Goal: Task Accomplishment & Management: Manage account settings

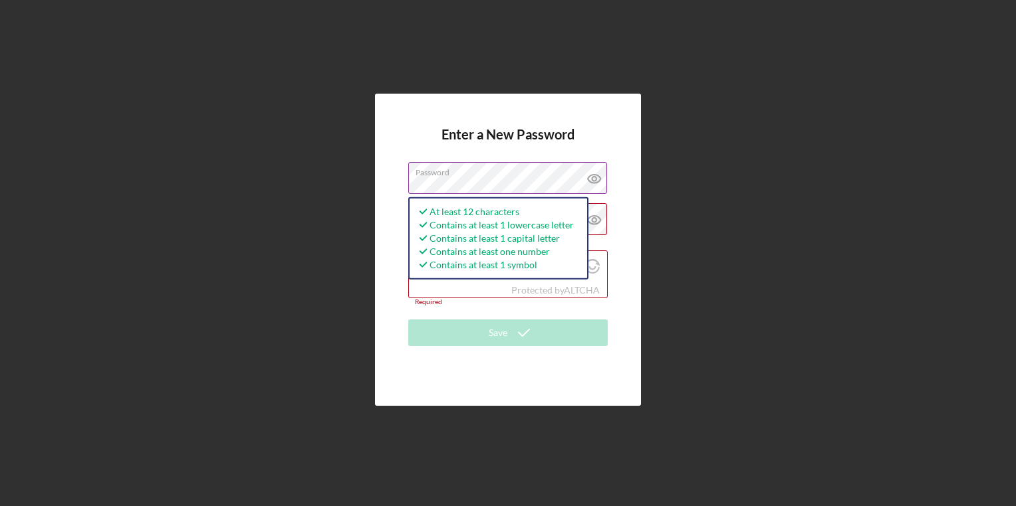
click at [578, 181] on icon at bounding box center [594, 178] width 33 height 33
click at [299, 261] on div "Enter a New Password Password At least 12 characters Contains at least 1 lowerc…" at bounding box center [508, 250] width 1002 height 500
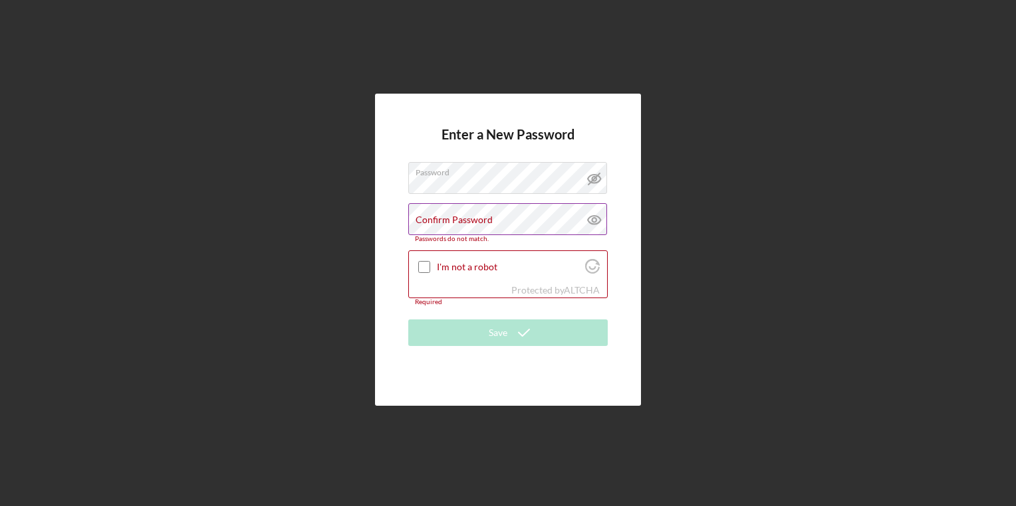
click at [435, 215] on label "Confirm Password" at bounding box center [453, 220] width 77 height 11
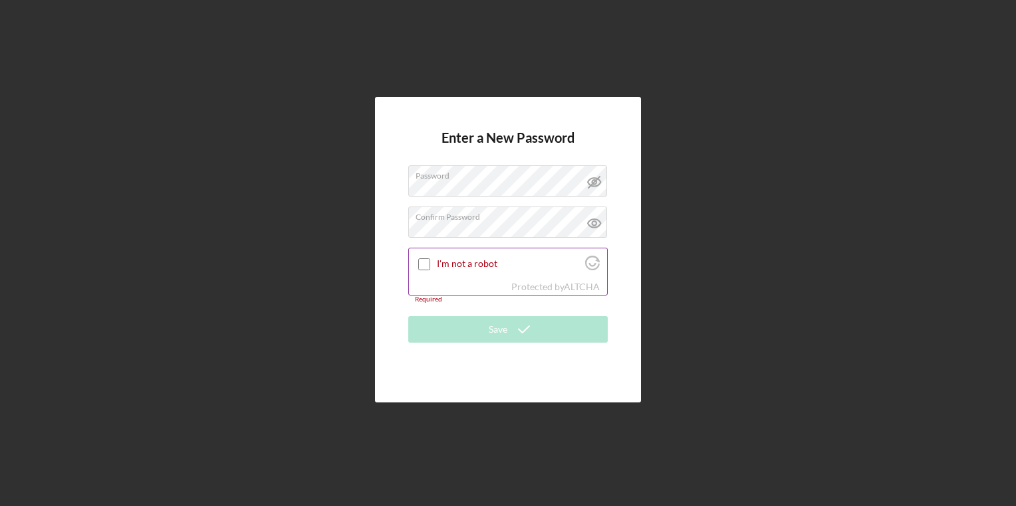
click at [429, 265] on input "I'm not a robot" at bounding box center [424, 265] width 12 height 12
checkbox input "true"
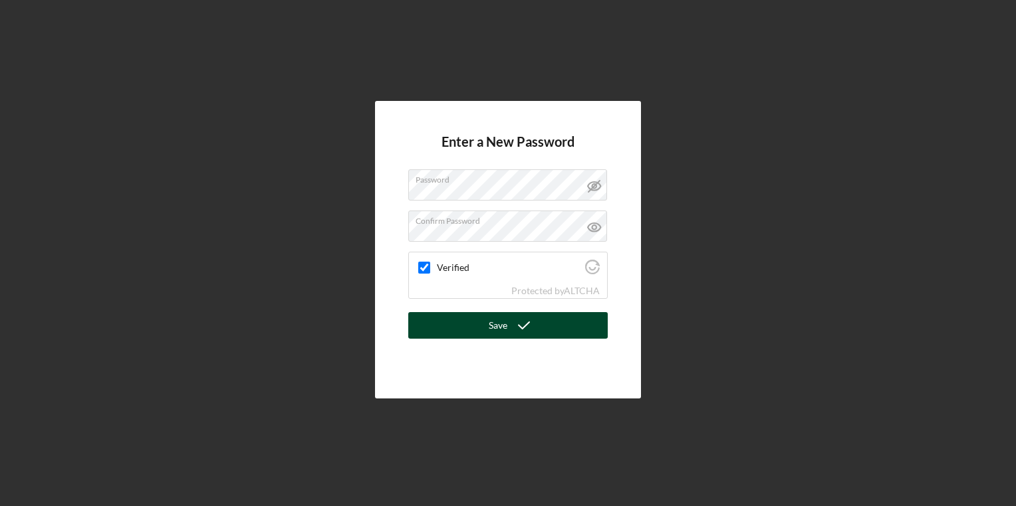
click at [538, 338] on icon "submit" at bounding box center [523, 325] width 33 height 33
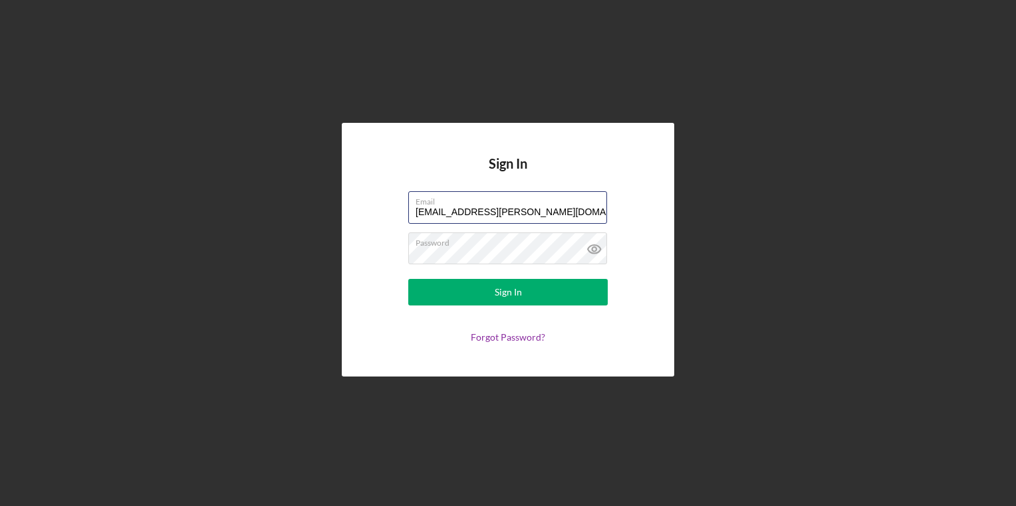
drag, startPoint x: 572, startPoint y: 213, endPoint x: 211, endPoint y: 201, distance: 360.4
click at [211, 201] on div "Sign In Email [EMAIL_ADDRESS][PERSON_NAME][DOMAIN_NAME] Password Sign In Forgot…" at bounding box center [508, 250] width 1002 height 500
drag, startPoint x: 554, startPoint y: 207, endPoint x: 215, endPoint y: 205, distance: 339.0
click at [215, 205] on div "Sign In Email [EMAIL_ADDRESS][PERSON_NAME][DOMAIN_NAME] Password Sign In Forgot…" at bounding box center [508, 250] width 1002 height 500
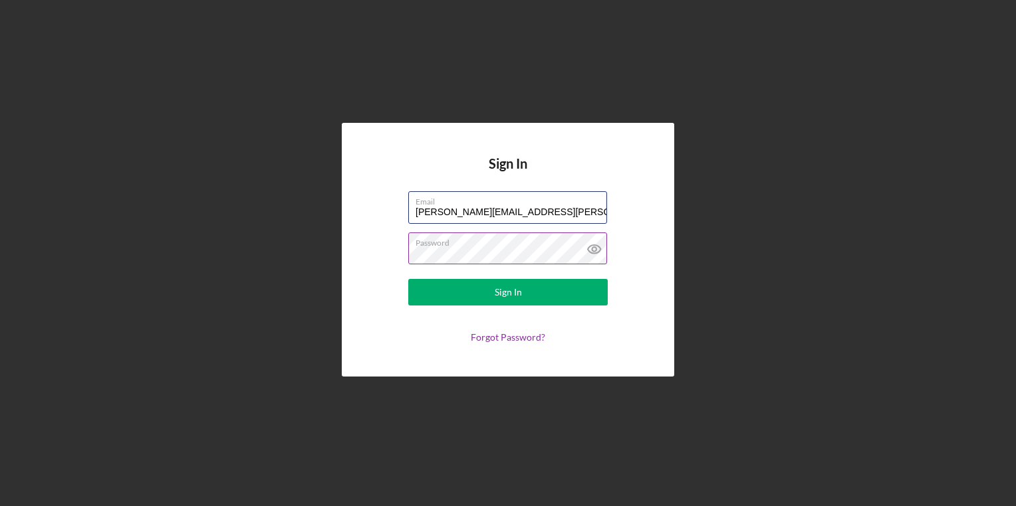
type input "[PERSON_NAME][EMAIL_ADDRESS][PERSON_NAME][DOMAIN_NAME]"
click at [295, 286] on div "Sign In Email [PERSON_NAME][EMAIL_ADDRESS][PERSON_NAME][DOMAIN_NAME] Password S…" at bounding box center [508, 250] width 1002 height 500
click at [348, 263] on div "Sign In Email [PERSON_NAME][EMAIL_ADDRESS][PERSON_NAME][DOMAIN_NAME] Password S…" at bounding box center [508, 249] width 332 height 253
click at [463, 308] on form "Email [PERSON_NAME][EMAIL_ADDRESS][PERSON_NAME][DOMAIN_NAME] Password Sign In F…" at bounding box center [508, 267] width 266 height 152
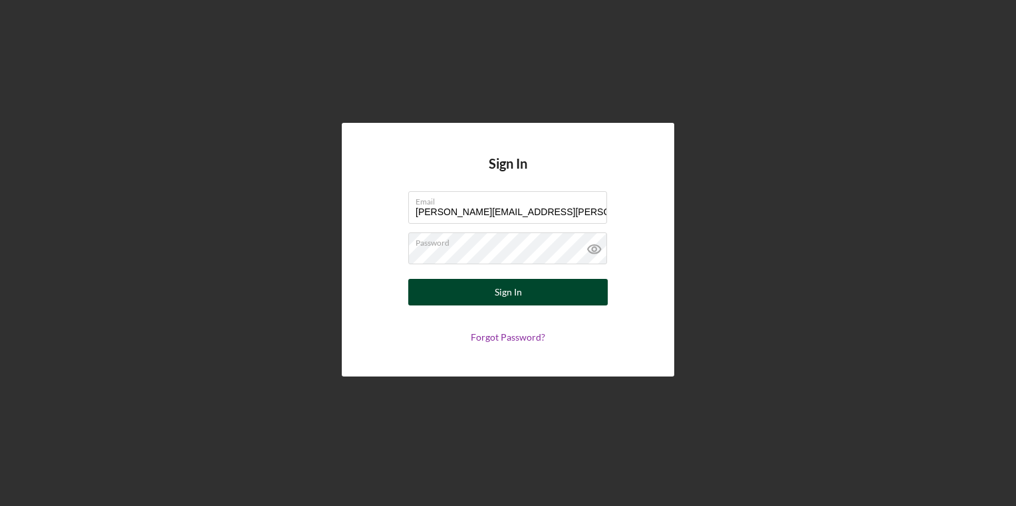
click at [455, 290] on button "Sign In" at bounding box center [507, 292] width 199 height 27
